Goal: Task Accomplishment & Management: Manage account settings

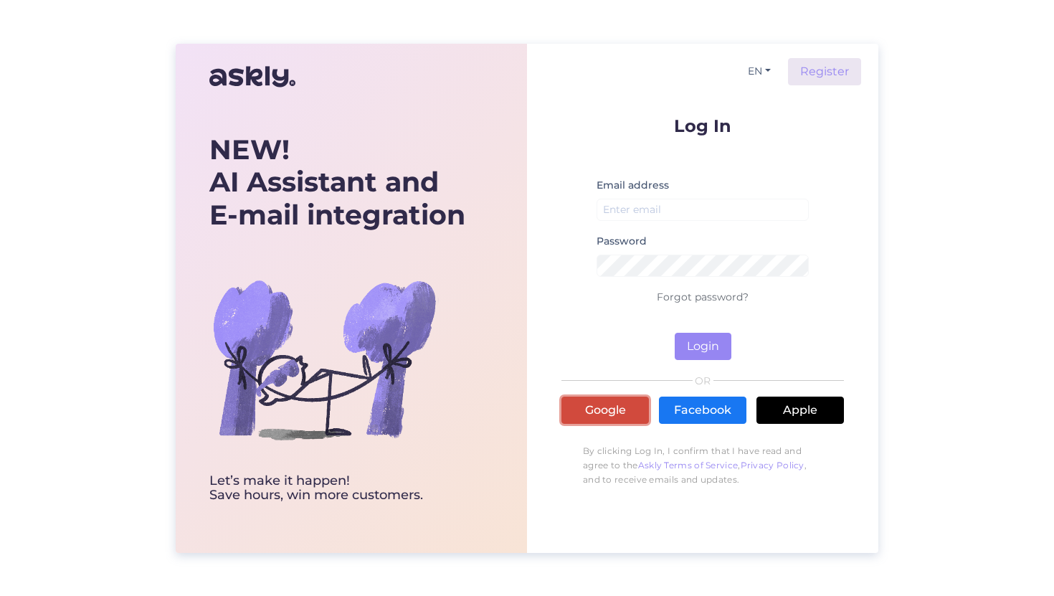
click at [587, 405] on link "Google" at bounding box center [604, 409] width 87 height 27
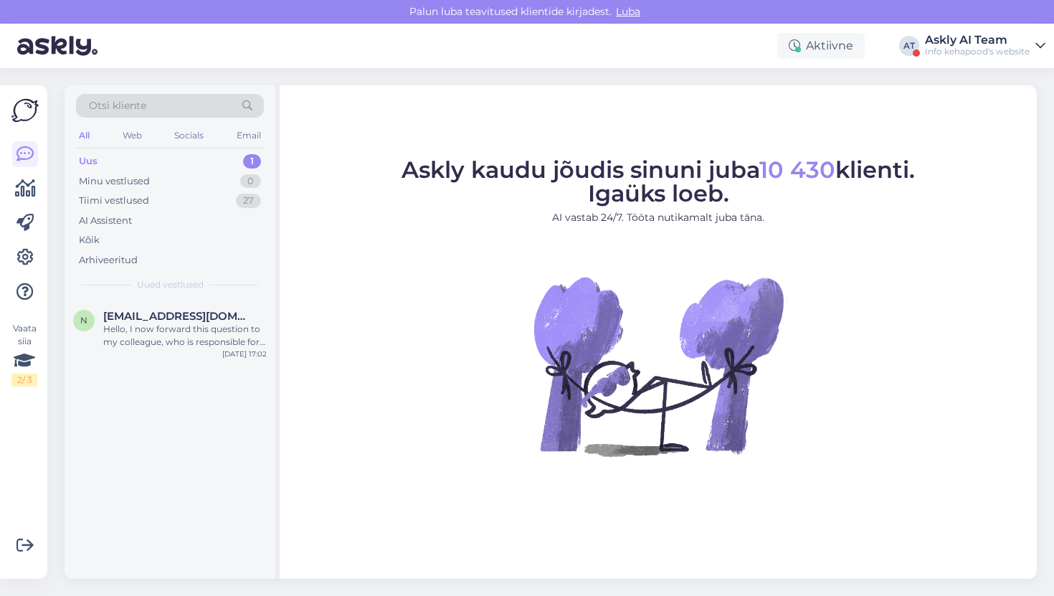
click at [980, 34] on div "Askly AI Team" at bounding box center [977, 39] width 105 height 11
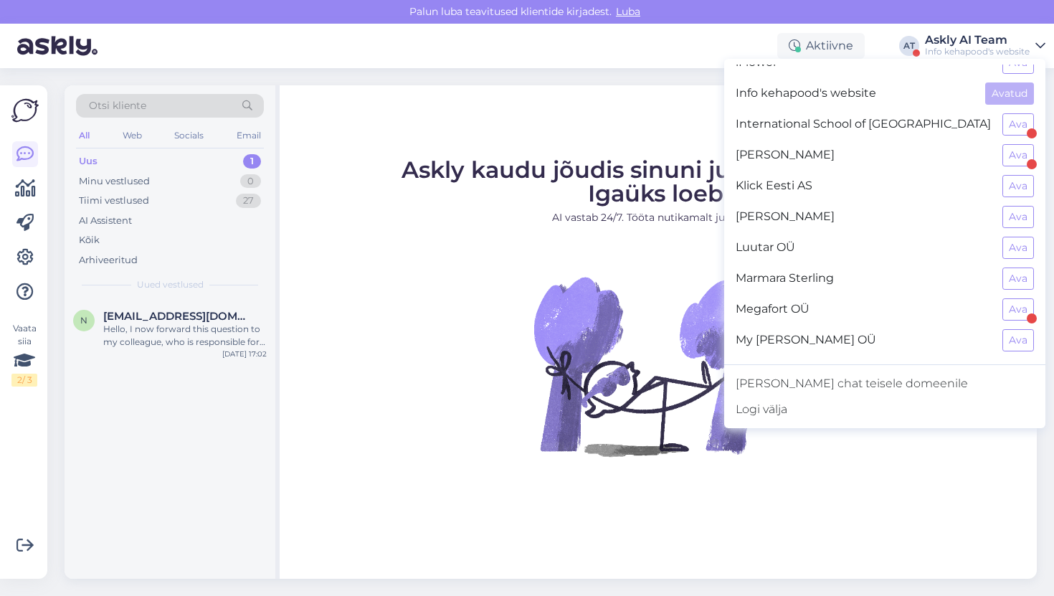
scroll to position [584, 0]
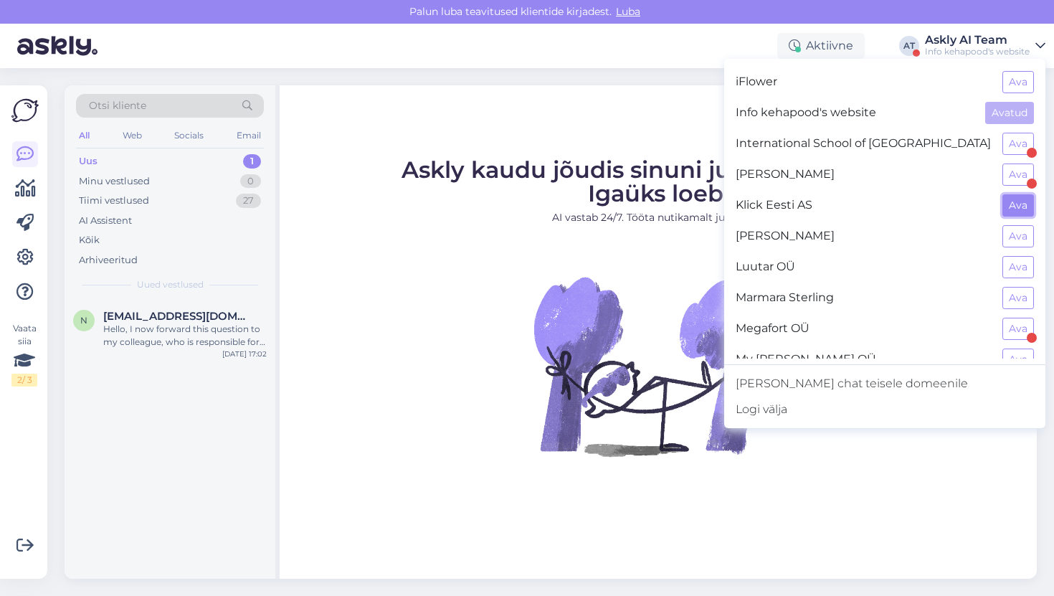
click at [1024, 203] on button "Ava" at bounding box center [1018, 205] width 32 height 22
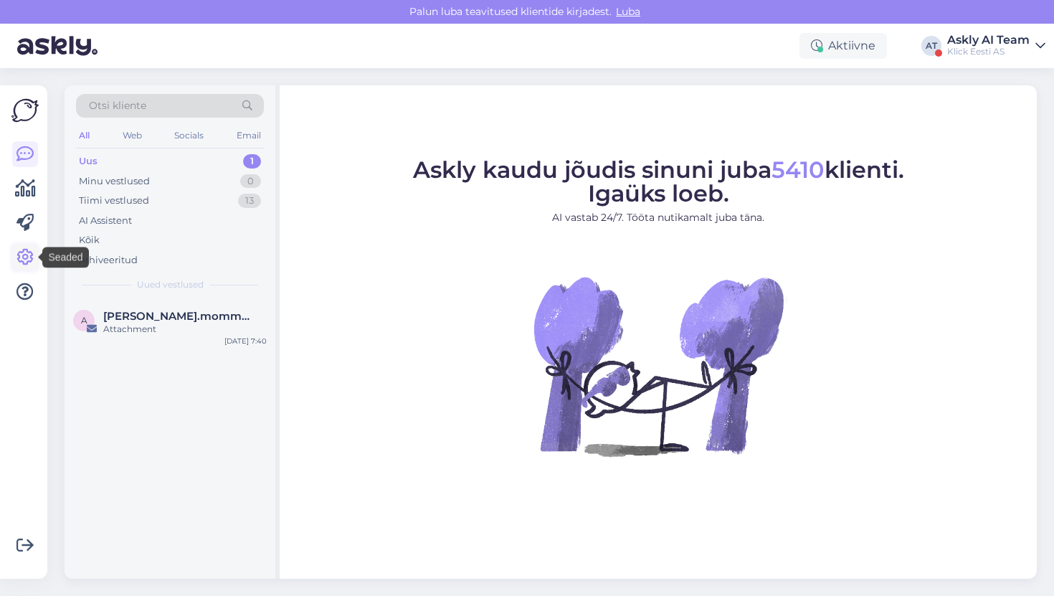
click at [22, 255] on icon at bounding box center [24, 257] width 17 height 17
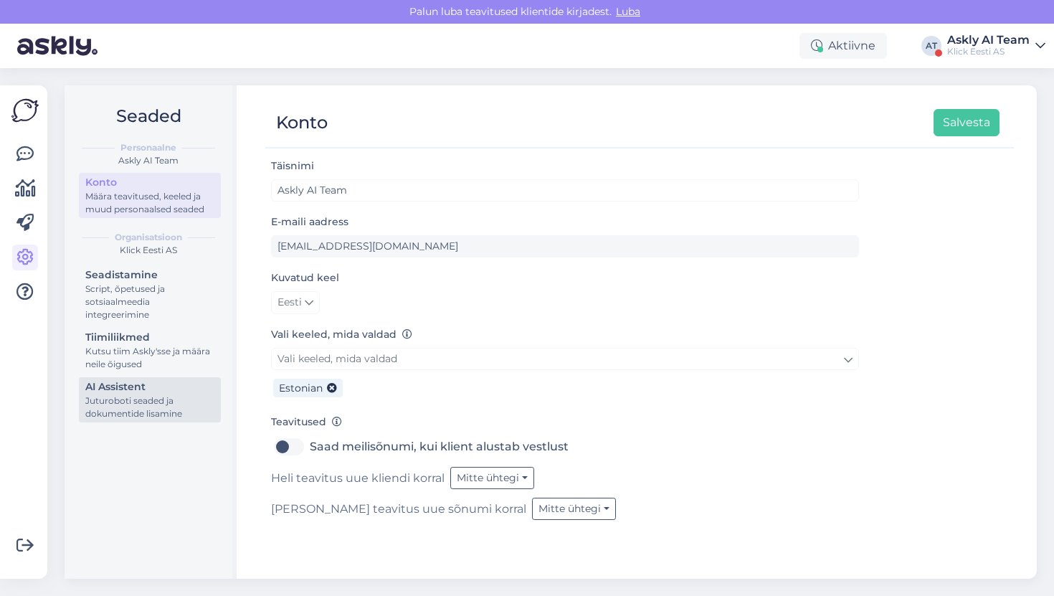
click at [144, 399] on div "Juturoboti seaded ja dokumentide lisamine" at bounding box center [149, 407] width 129 height 26
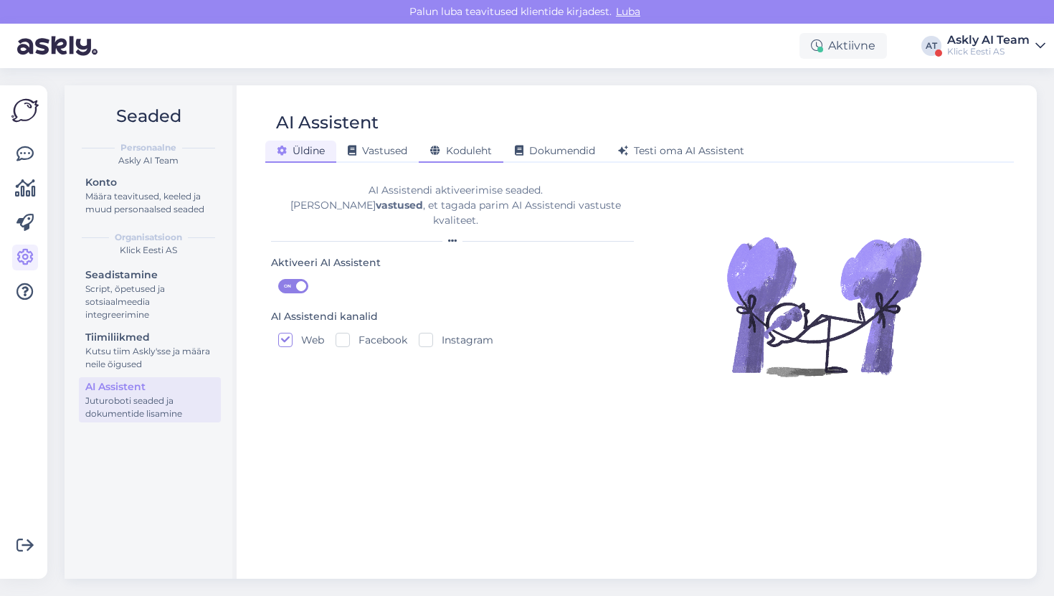
click at [467, 156] on span "Koduleht" at bounding box center [461, 150] width 62 height 13
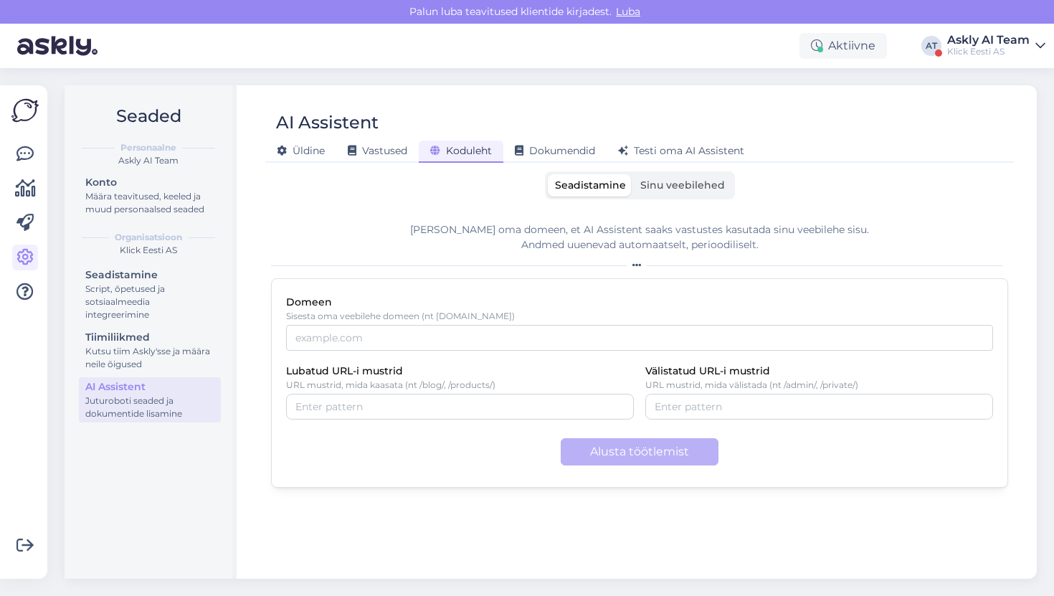
click at [420, 79] on div "Seaded Personaalne Askly AI Team Konto Määra teavitused, keeled ja muud persona…" at bounding box center [555, 332] width 998 height 528
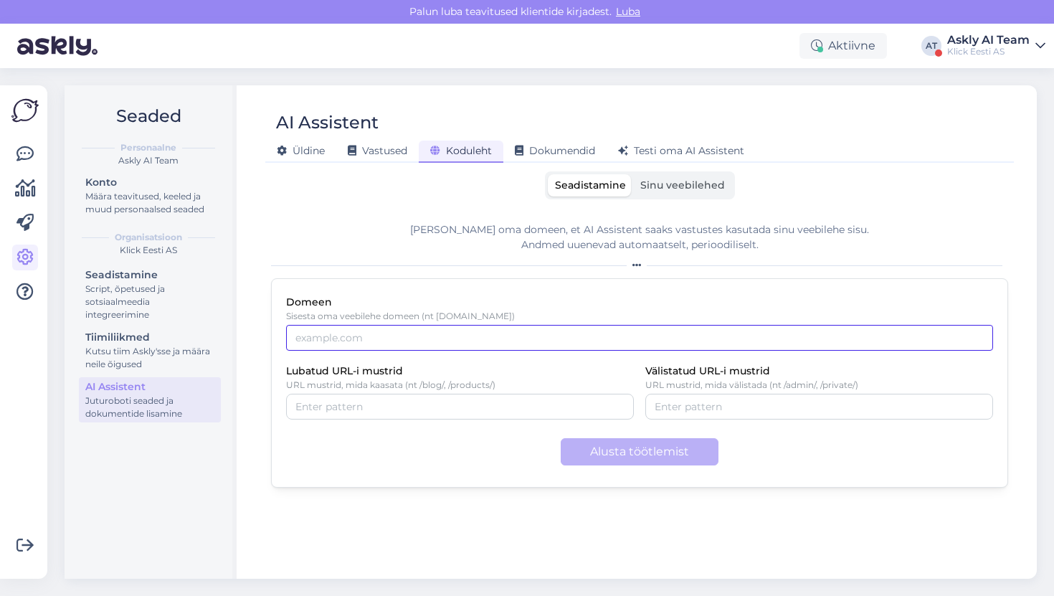
click at [455, 346] on input "Domeen" at bounding box center [639, 338] width 707 height 26
type input "[DOMAIN_NAME]"
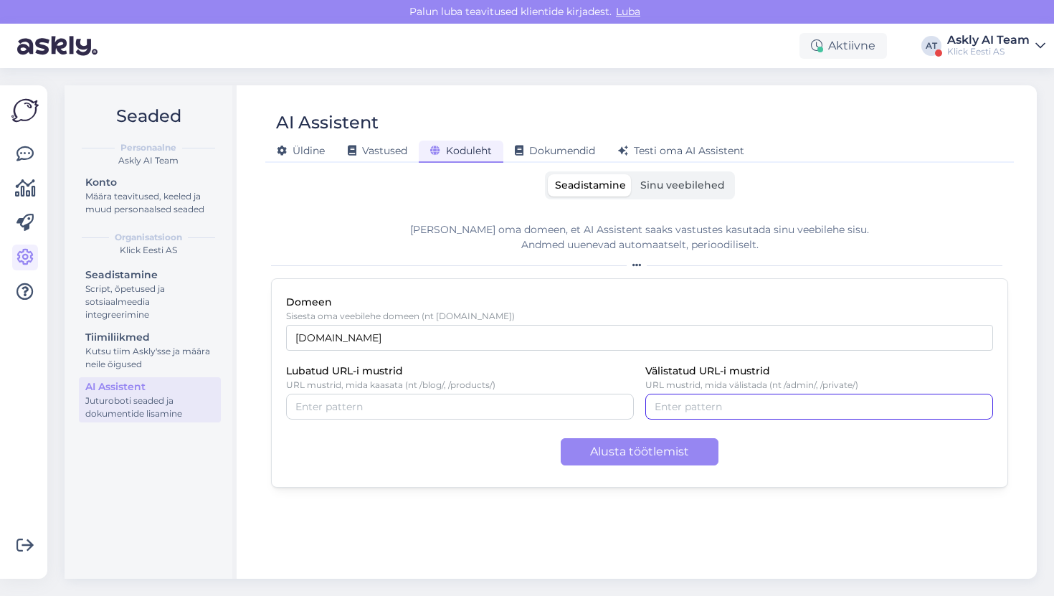
click at [710, 398] on div at bounding box center [819, 407] width 348 height 26
type input "/"
paste input "text"
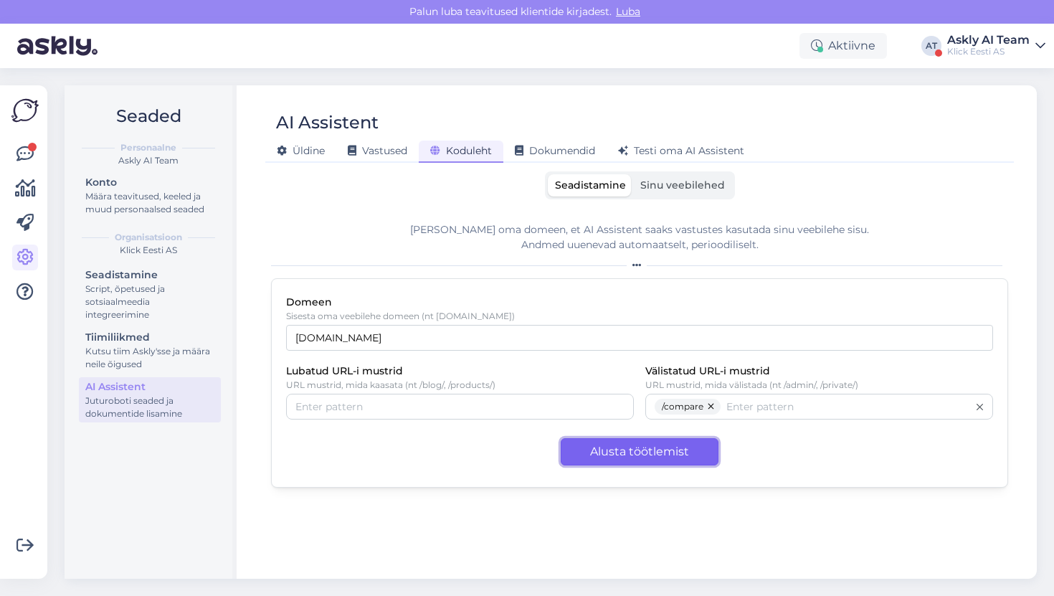
click at [587, 445] on button "Alusta töötlemist" at bounding box center [640, 451] width 158 height 27
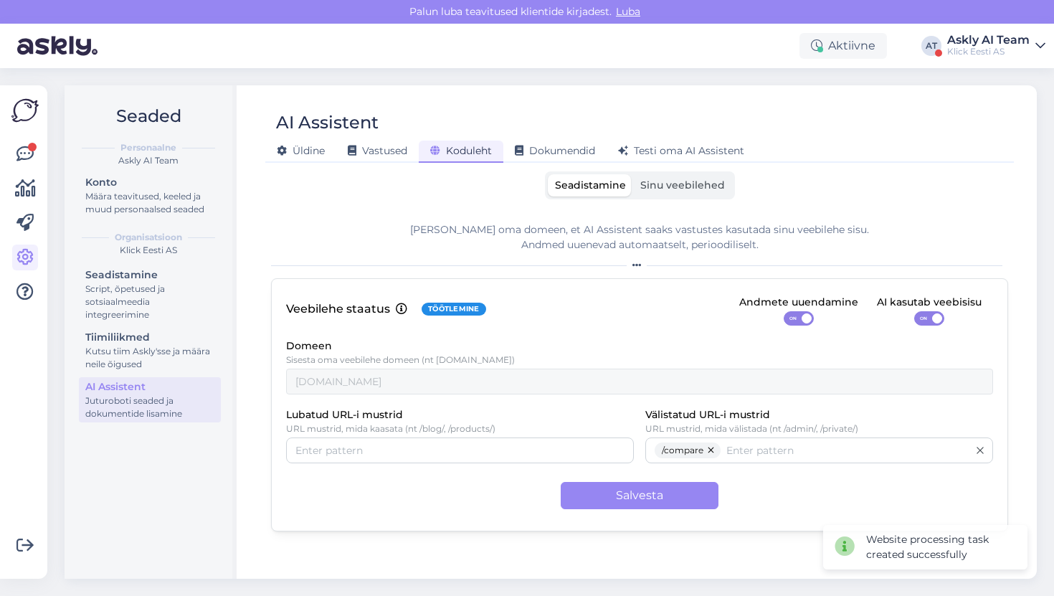
click at [914, 323] on label "ON" at bounding box center [929, 318] width 30 height 14
click at [914, 311] on input "ON" at bounding box center [914, 311] width 0 height 0
click at [655, 491] on button "Salvesta" at bounding box center [640, 495] width 158 height 27
click at [700, 182] on span "Sinu veebilehed" at bounding box center [682, 185] width 85 height 13
click at [633, 174] on input "Sinu veebilehed" at bounding box center [633, 174] width 0 height 0
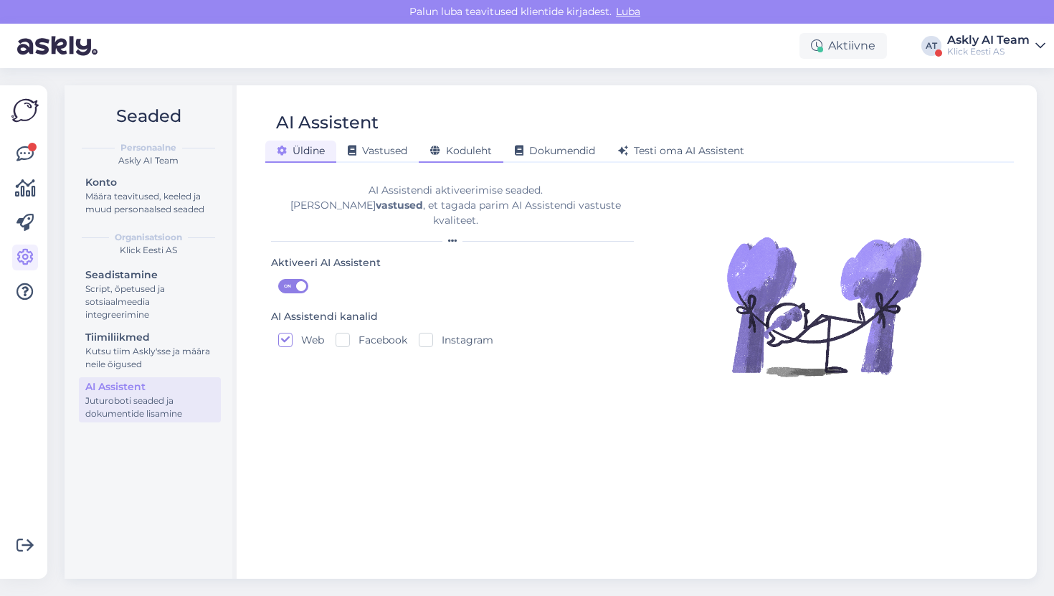
click at [448, 154] on span "Koduleht" at bounding box center [461, 150] width 62 height 13
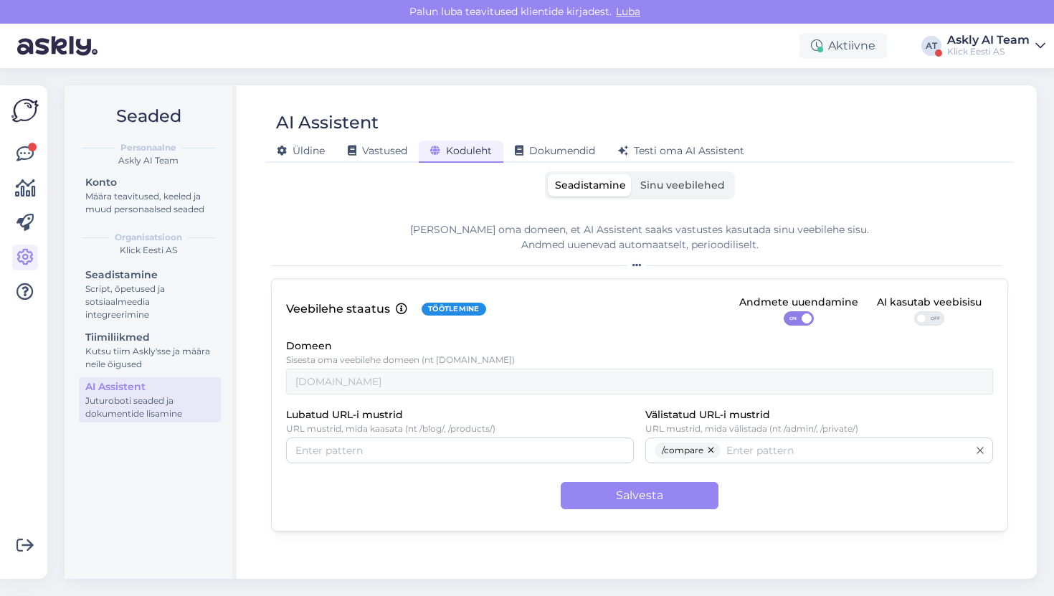
click at [667, 181] on span "Sinu veebilehed" at bounding box center [682, 185] width 85 height 13
click at [633, 174] on input "Sinu veebilehed" at bounding box center [633, 174] width 0 height 0
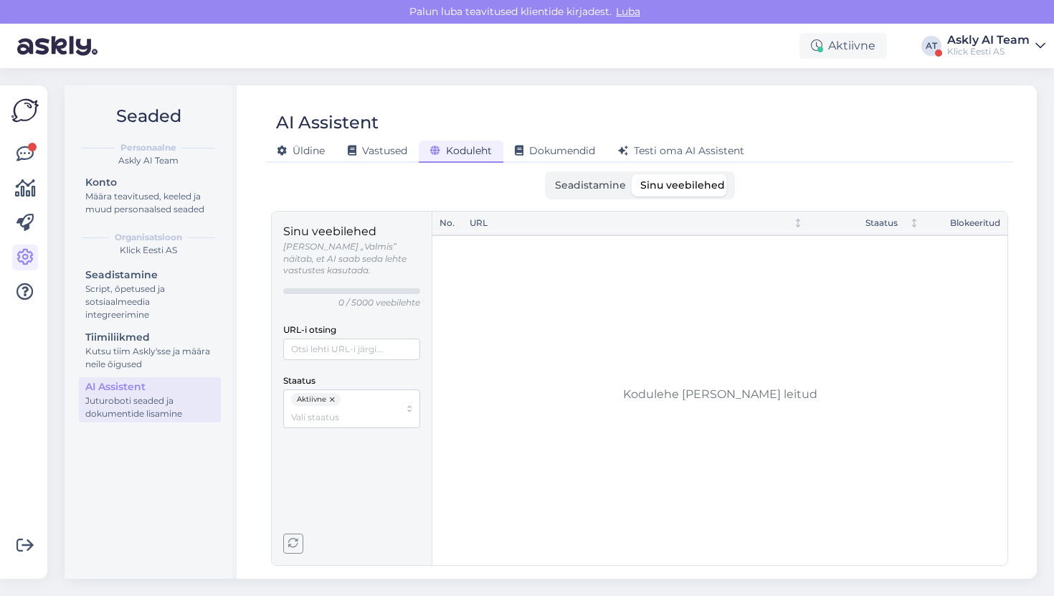
click at [595, 183] on span "Seadistamine" at bounding box center [590, 185] width 71 height 13
click at [548, 174] on input "Seadistamine" at bounding box center [548, 174] width 0 height 0
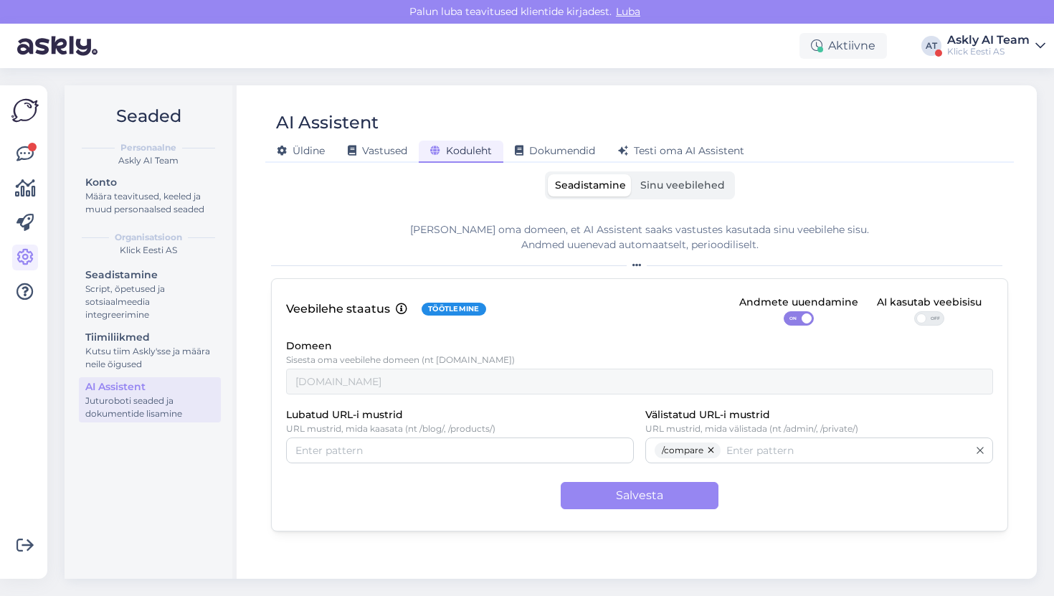
click at [669, 183] on span "Sinu veebilehed" at bounding box center [682, 185] width 85 height 13
click at [633, 174] on input "Sinu veebilehed" at bounding box center [633, 174] width 0 height 0
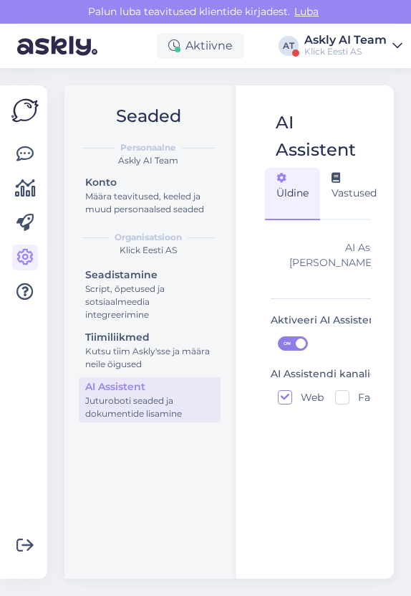
click at [0, 89] on div "Võimalused Veendu, et Askly loob sulle väärtust. Sulge Ühenda FB ja IG sõnumid …" at bounding box center [23, 331] width 47 height 493
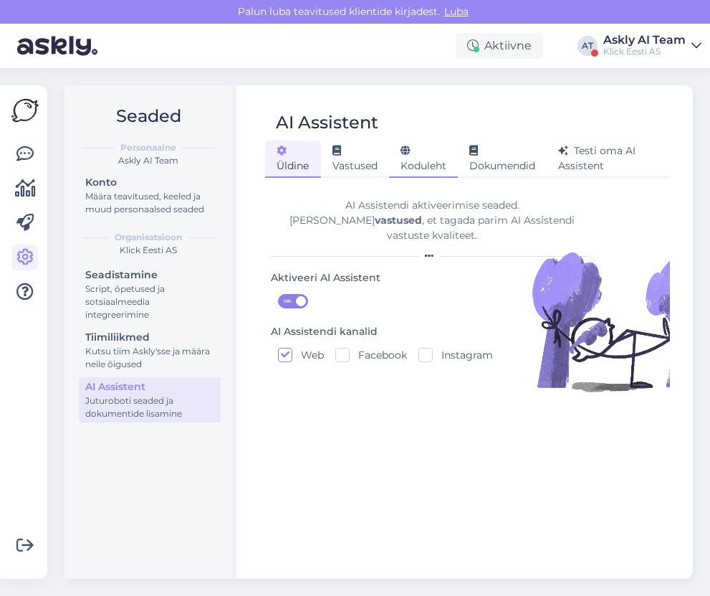
click at [411, 167] on span "Koduleht" at bounding box center [424, 158] width 46 height 28
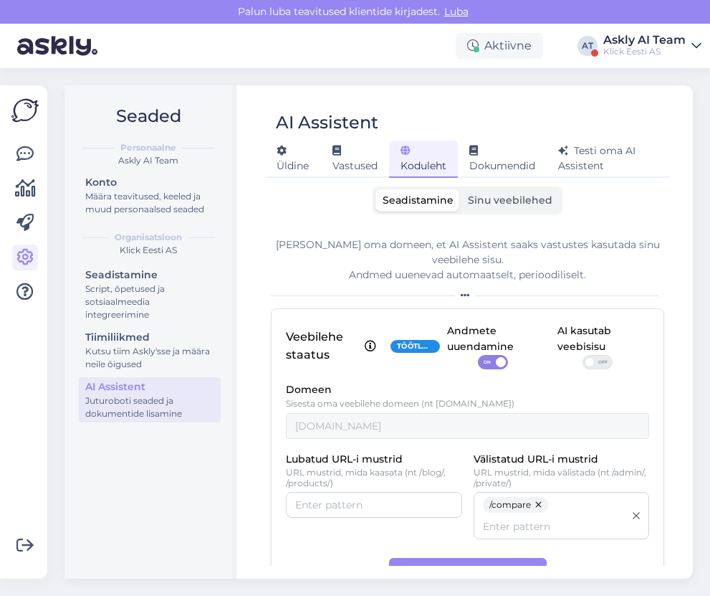
click at [411, 193] on label "Sinu veebilehed" at bounding box center [510, 200] width 99 height 22
click at [411, 189] on input "Sinu veebilehed" at bounding box center [461, 189] width 0 height 0
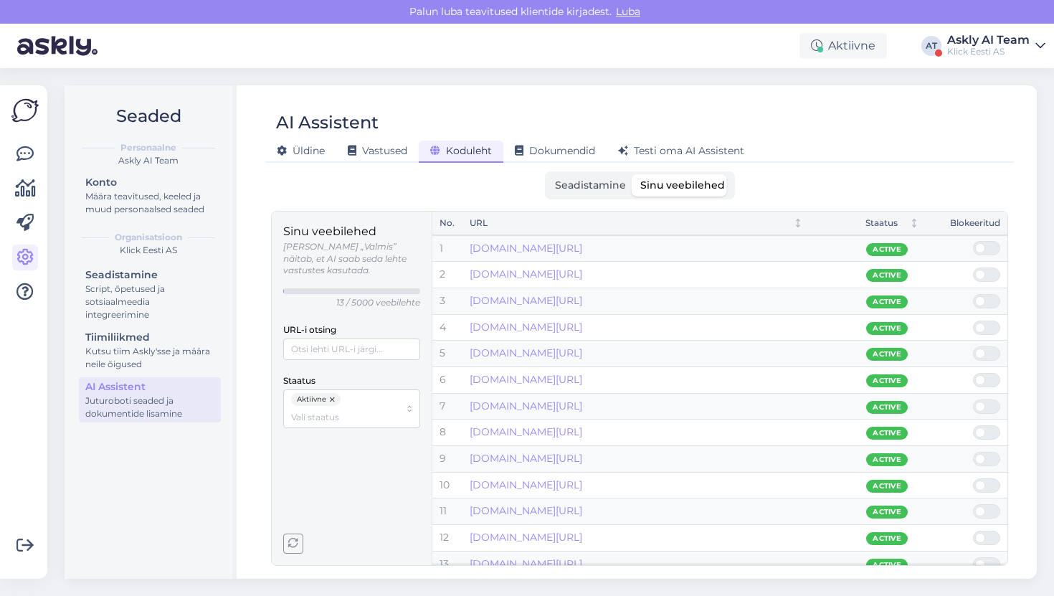
scroll to position [12, 0]
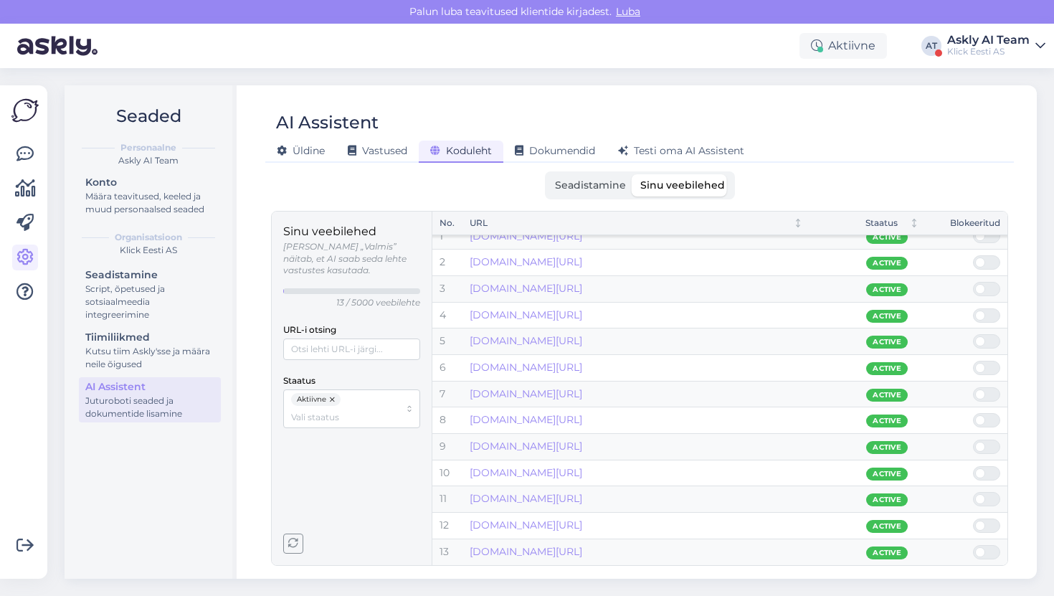
click at [411, 103] on div "AI Assistent Üldine Vastused Koduleht Dokumendid Testi oma AI Assistent" at bounding box center [639, 130] width 748 height 65
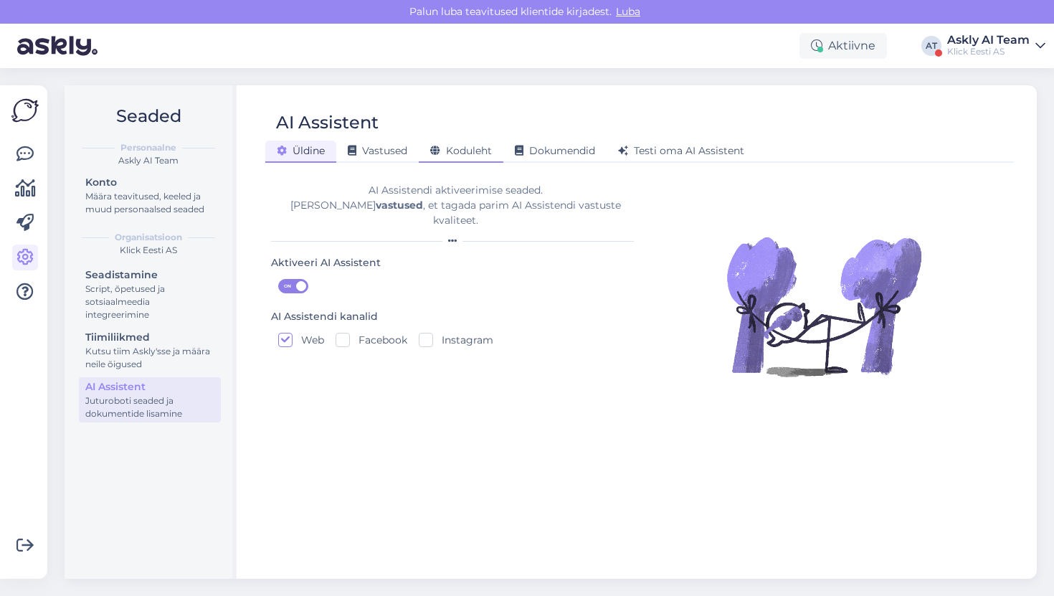
click at [495, 152] on div "Koduleht" at bounding box center [461, 152] width 85 height 22
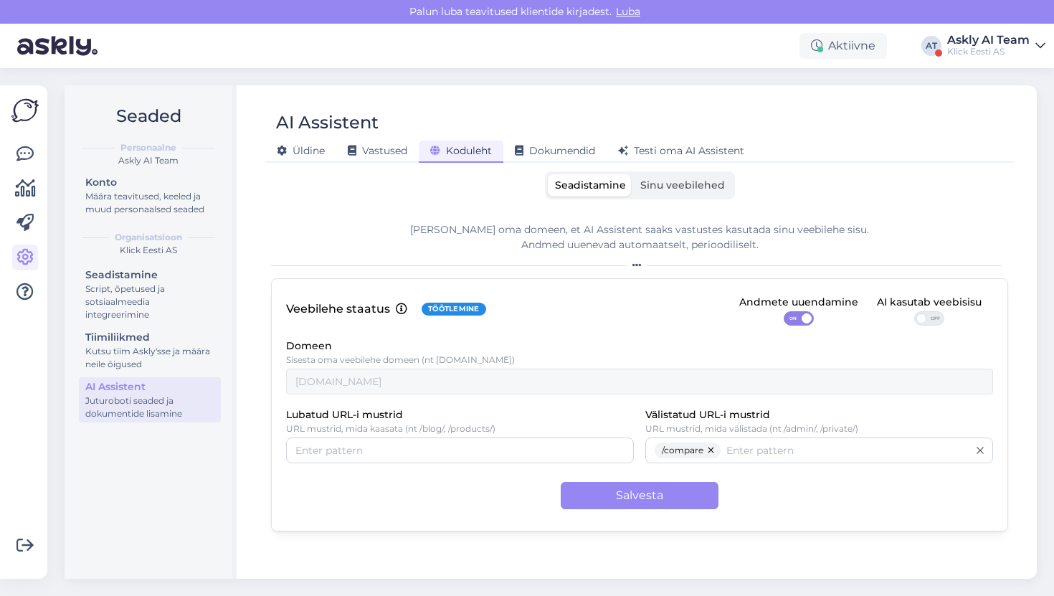
click at [645, 190] on span "Sinu veebilehed" at bounding box center [682, 185] width 85 height 13
click at [633, 174] on input "Sinu veebilehed" at bounding box center [633, 174] width 0 height 0
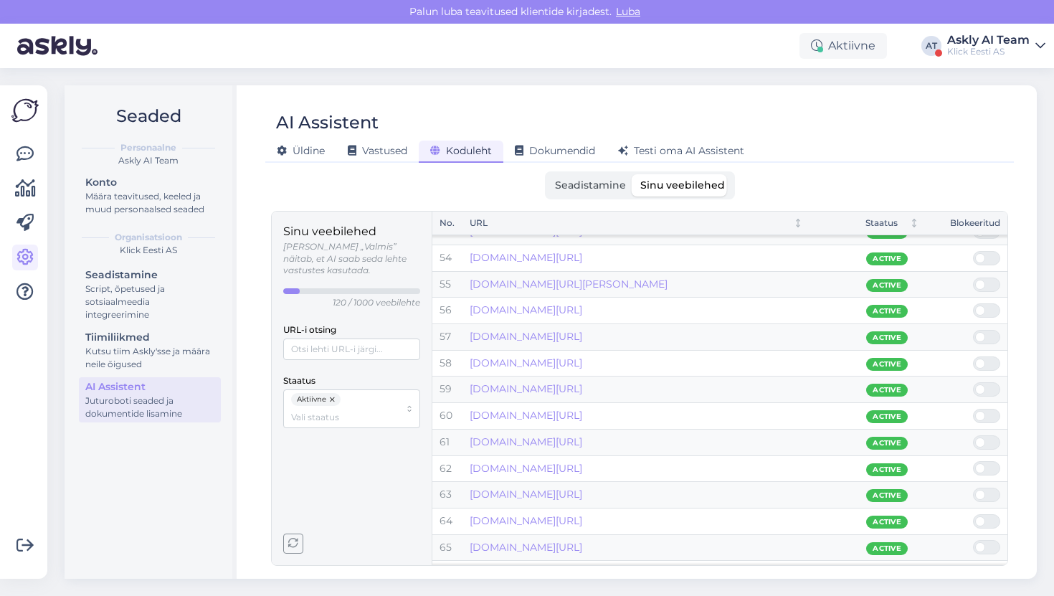
scroll to position [1356, 0]
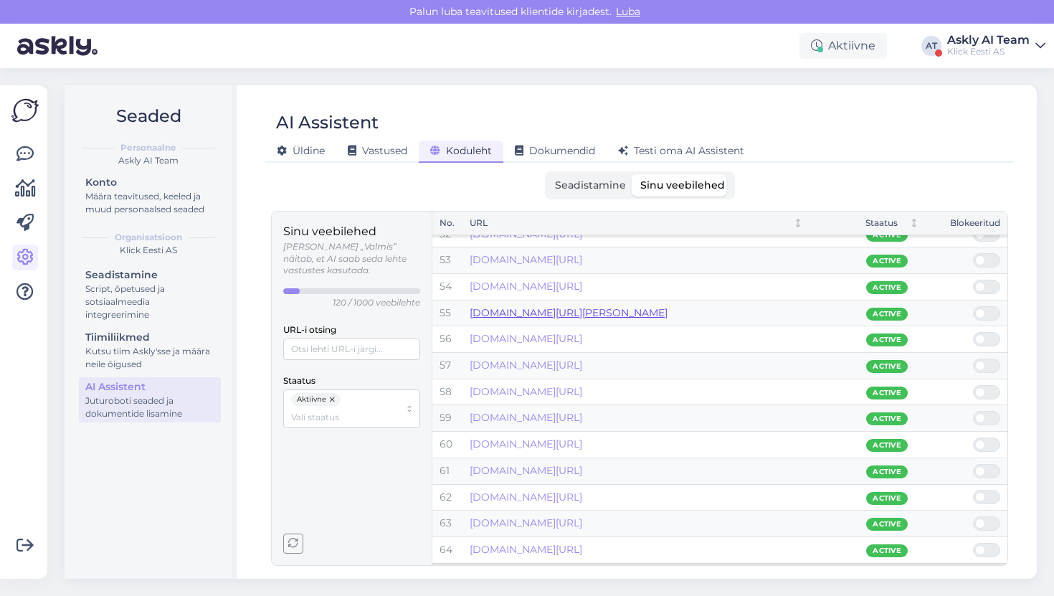
click at [608, 308] on link "[DOMAIN_NAME][URL][PERSON_NAME]" at bounding box center [569, 312] width 198 height 13
click at [287, 539] on span "button" at bounding box center [293, 543] width 19 height 19
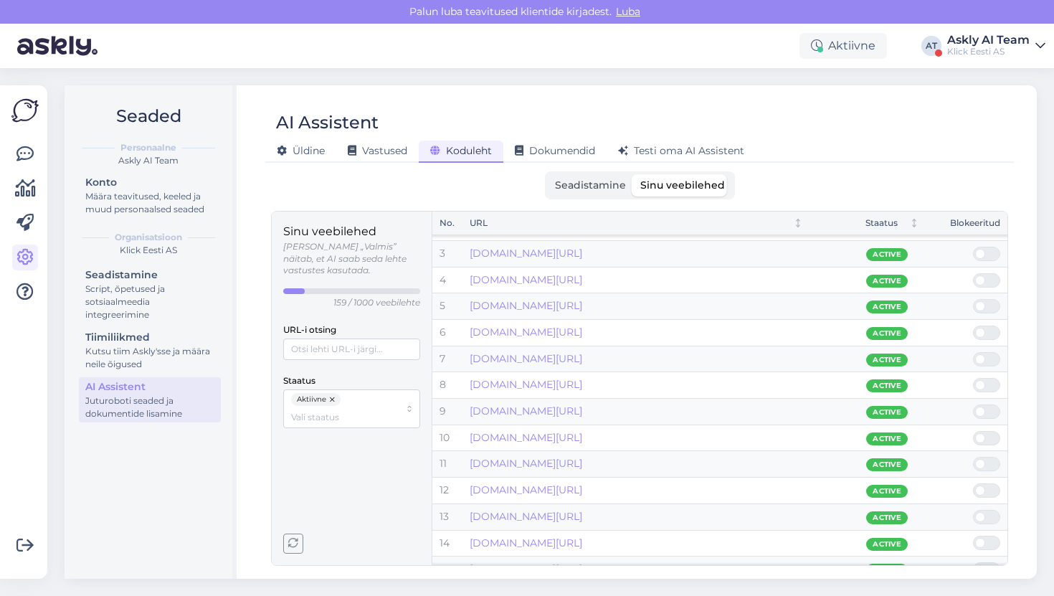
scroll to position [0, 0]
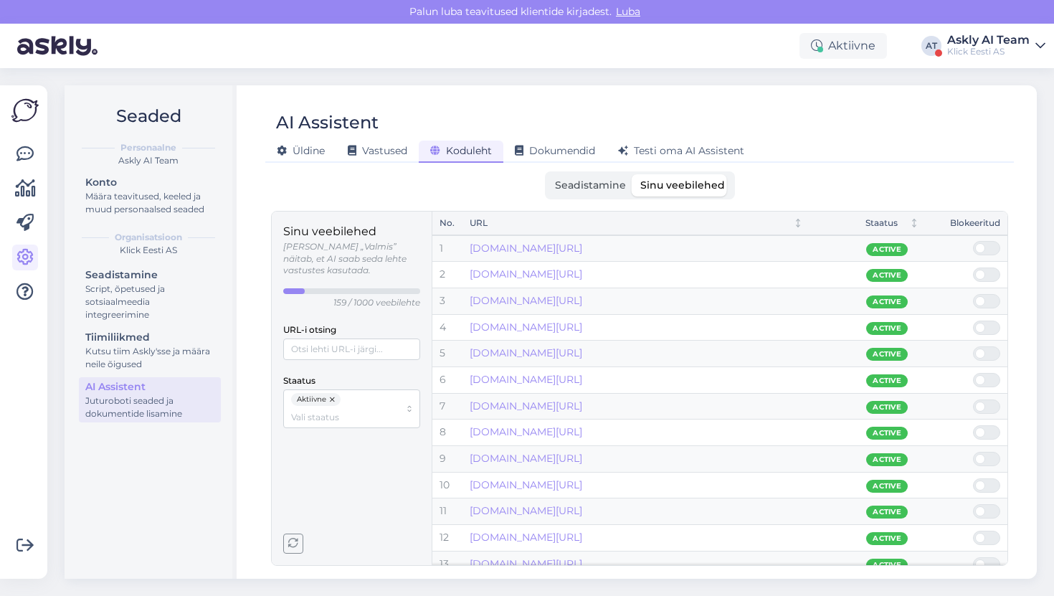
click at [819, 181] on div "Seadistamine Sinu veebilehed" at bounding box center [639, 185] width 737 height 28
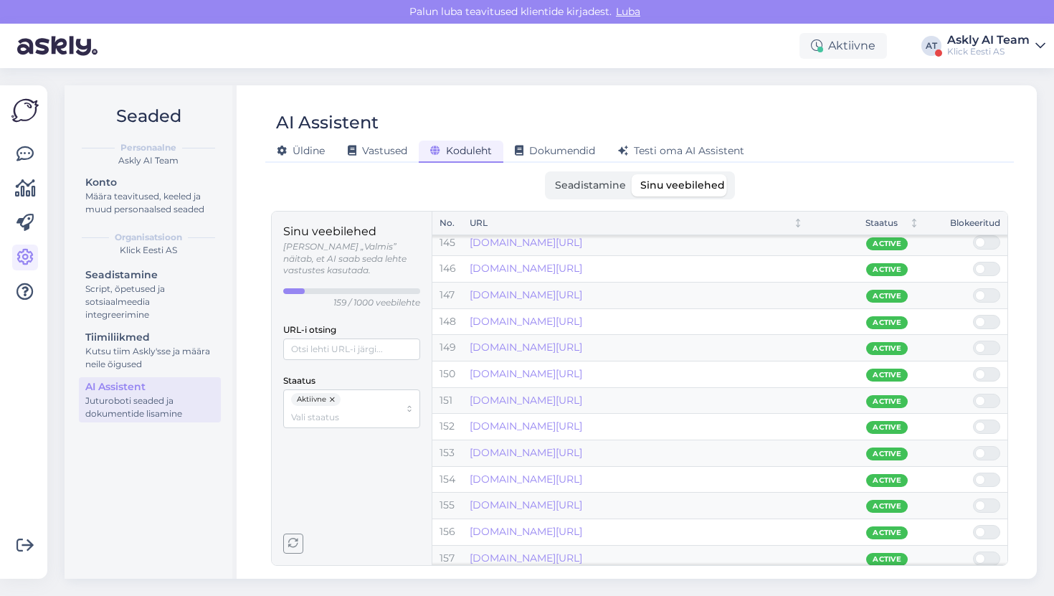
scroll to position [3853, 0]
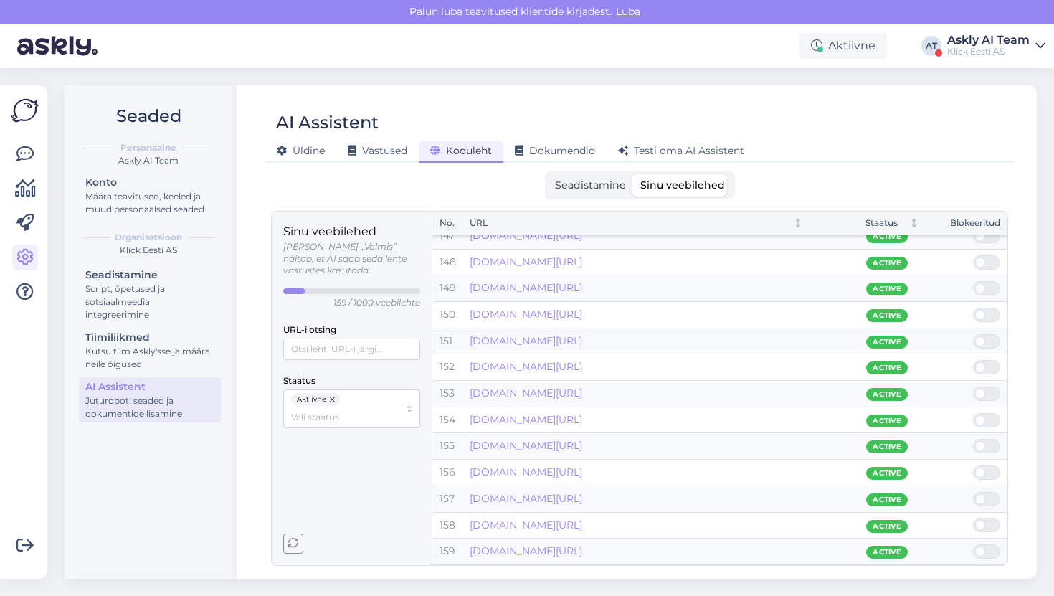
click at [301, 539] on span "button" at bounding box center [293, 543] width 19 height 19
